Goal: Information Seeking & Learning: Find specific fact

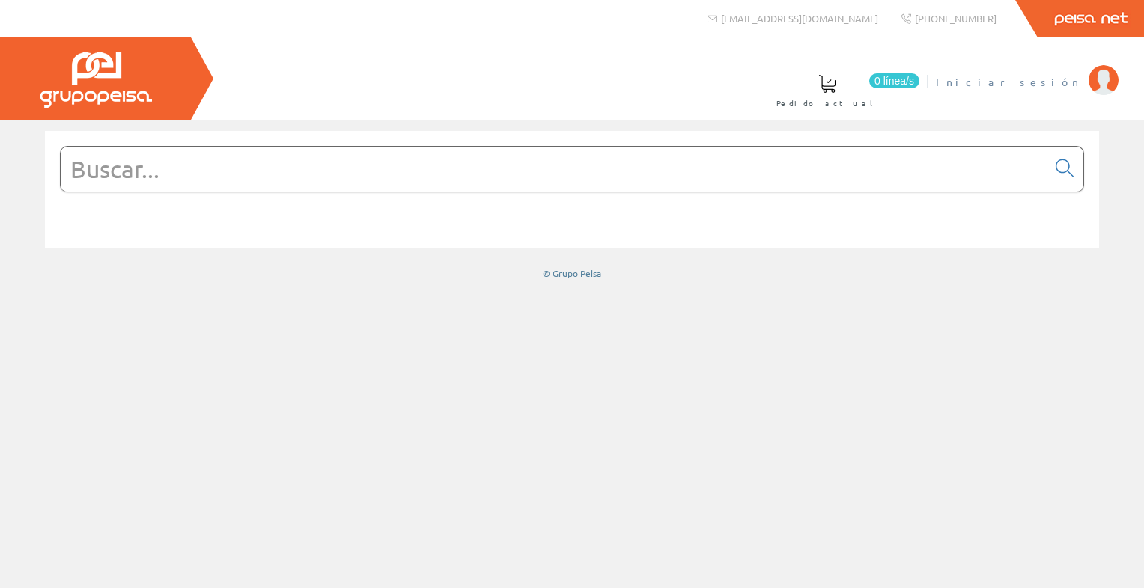
click at [1048, 82] on span "Iniciar sesión" at bounding box center [1007, 81] width 145 height 15
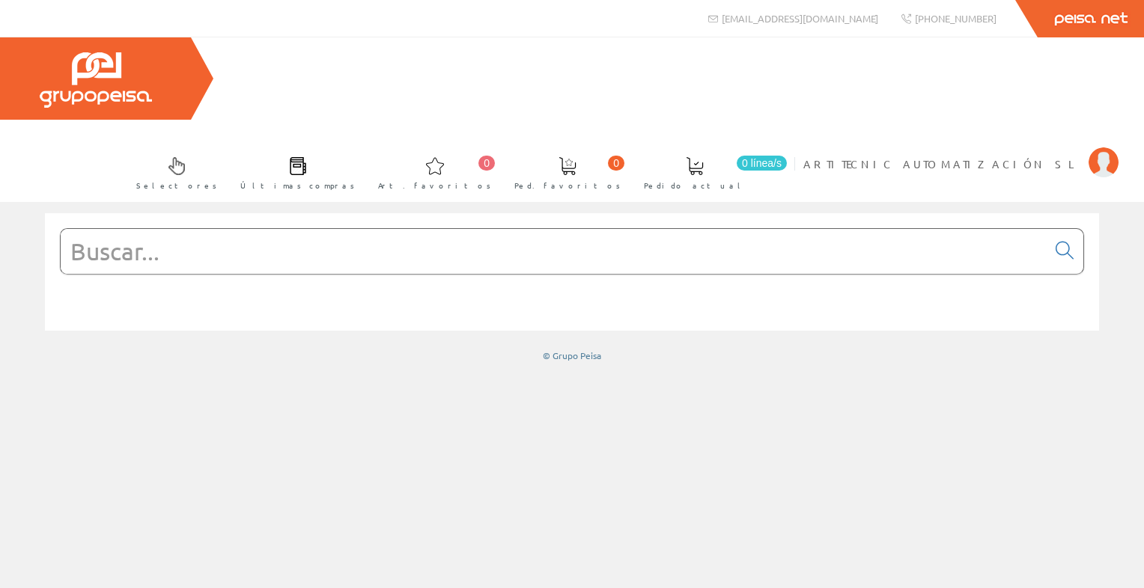
click at [227, 229] on input "text" at bounding box center [554, 251] width 986 height 45
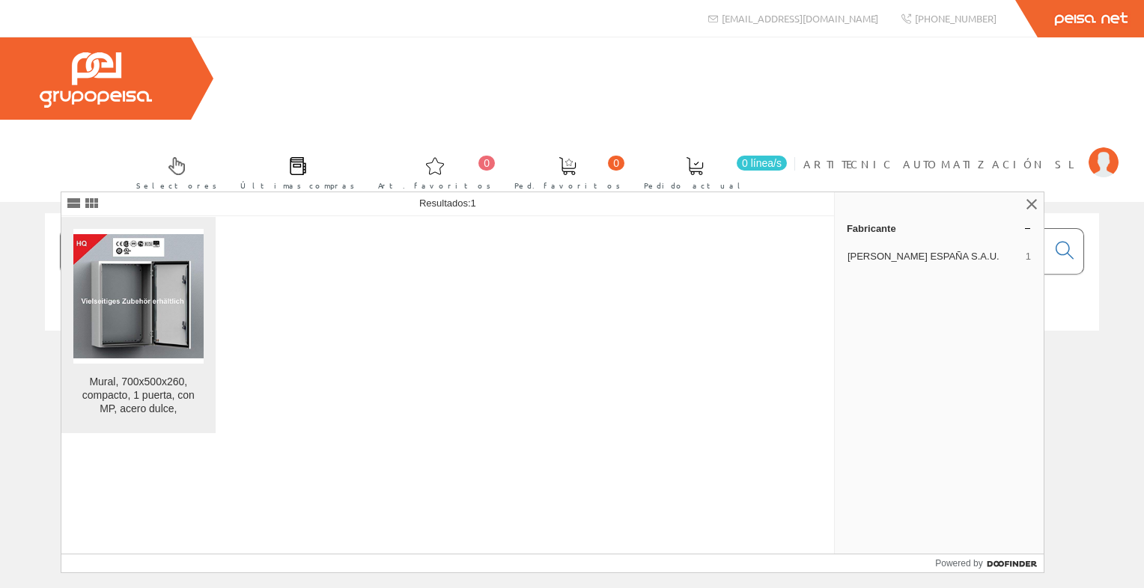
type input "eldo1721"
click at [132, 397] on div "Mural, 700x500x260, compacto, 1 puerta, con MP, acero dulce," at bounding box center [138, 396] width 130 height 40
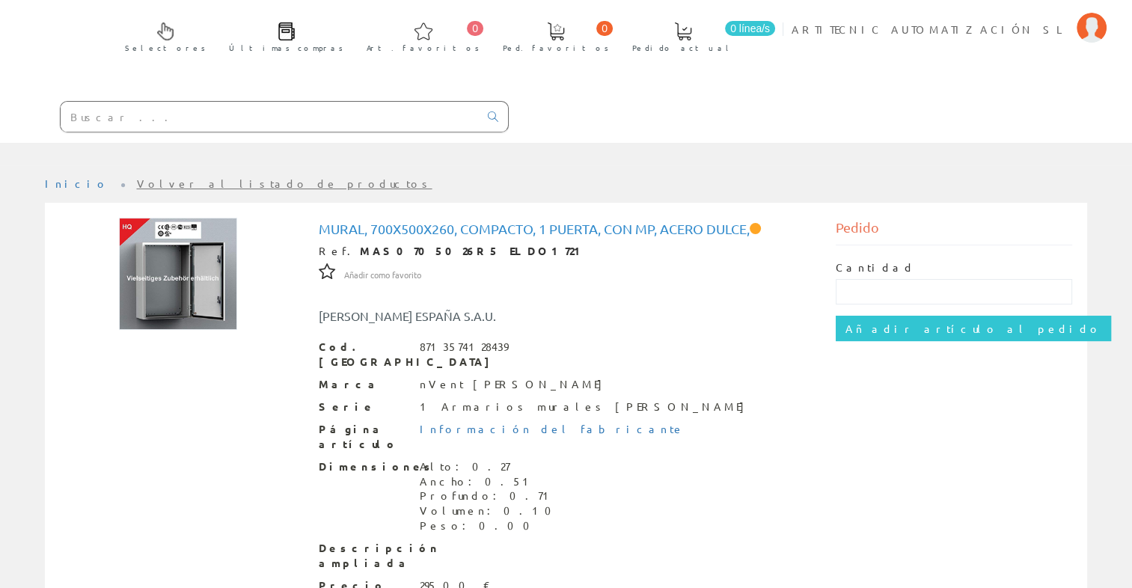
scroll to position [150, 0]
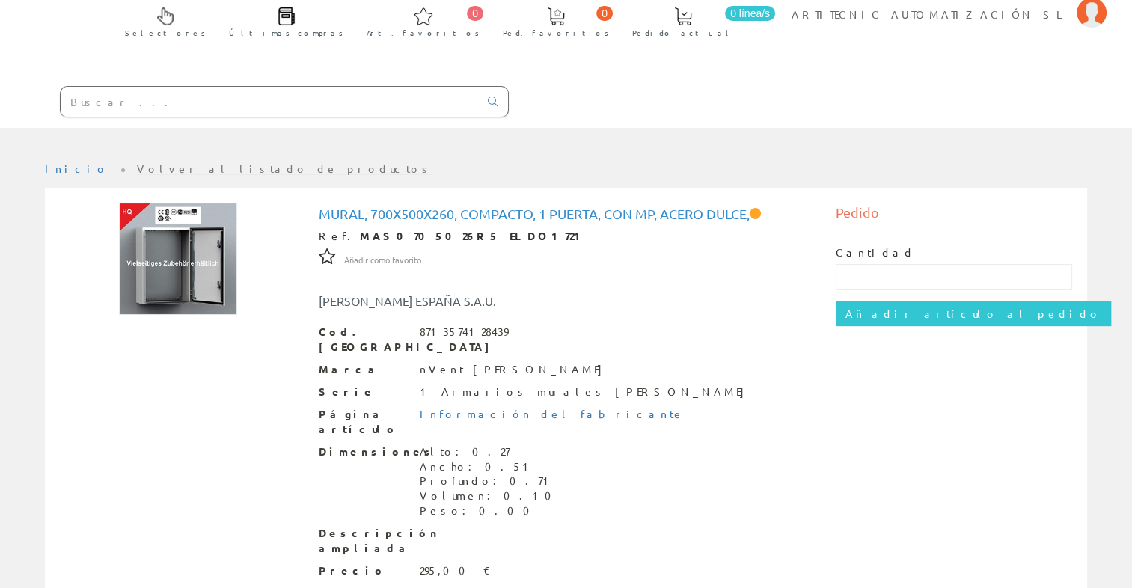
click at [254, 87] on input "text" at bounding box center [270, 102] width 418 height 30
paste input "MAD0608030R5"
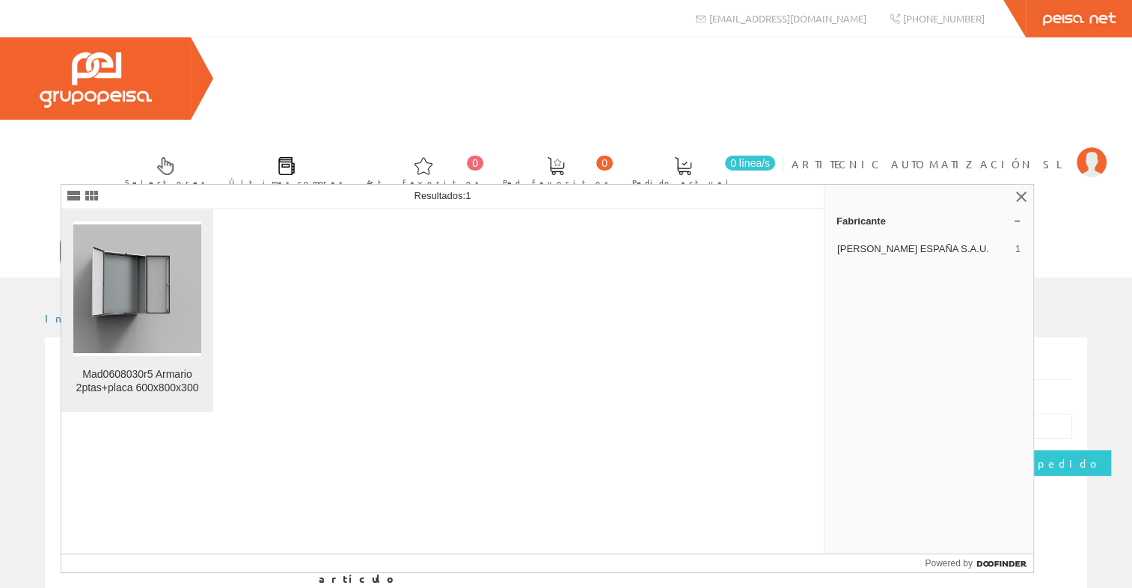
type input "MAD0608030R5"
click at [138, 388] on div "Mad0608030r5 Armario 2ptas+placa 600x800x300" at bounding box center [137, 381] width 128 height 27
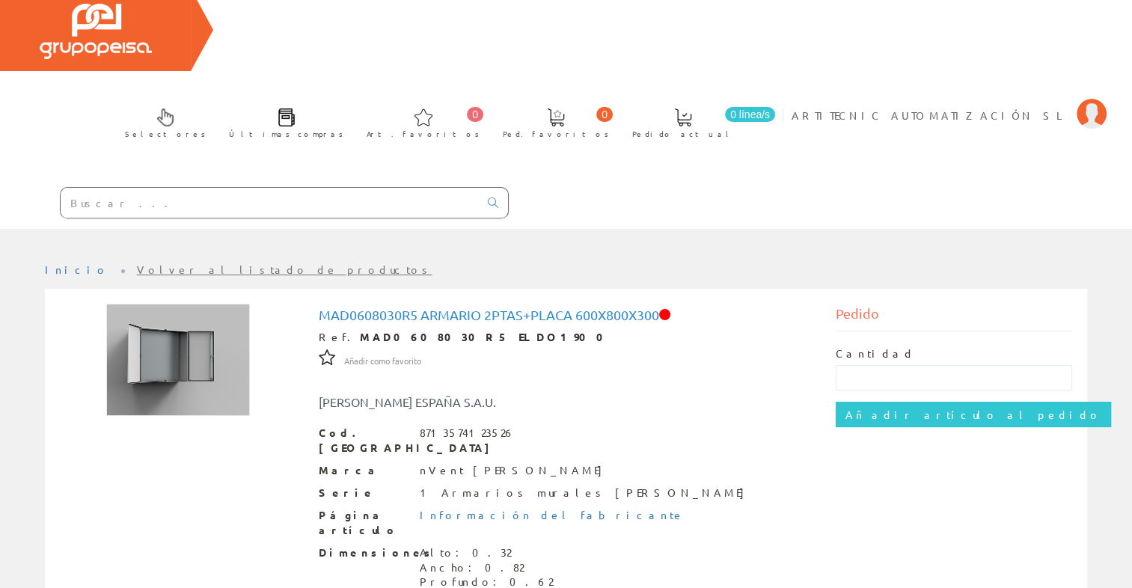
scroll to position [75, 0]
